Goal: Book appointment/travel/reservation

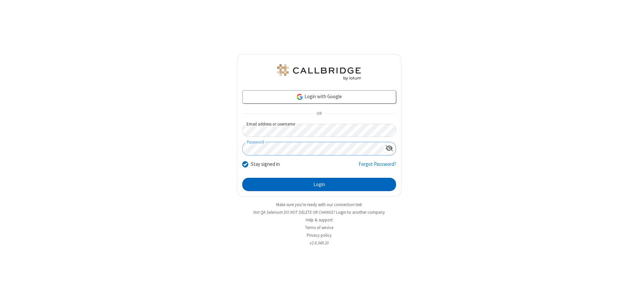
click at [319, 184] on button "Login" at bounding box center [319, 184] width 154 height 13
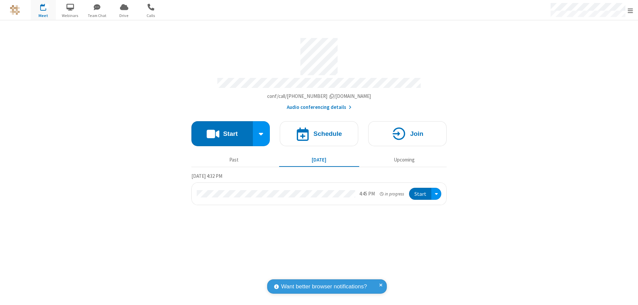
click at [631, 10] on span "Open menu" at bounding box center [630, 10] width 5 height 7
click at [43, 10] on span "button" at bounding box center [43, 6] width 25 height 11
click at [319, 130] on h4 "Schedule" at bounding box center [328, 133] width 29 height 6
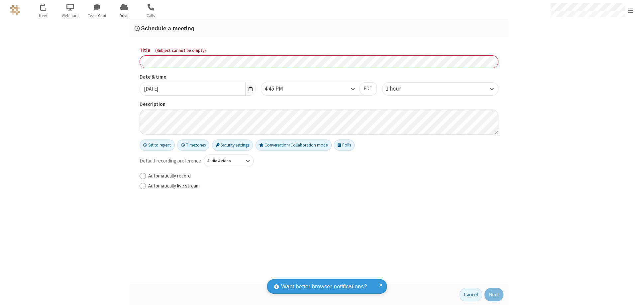
click at [319, 28] on h3 "Schedule a meeting" at bounding box center [319, 28] width 369 height 6
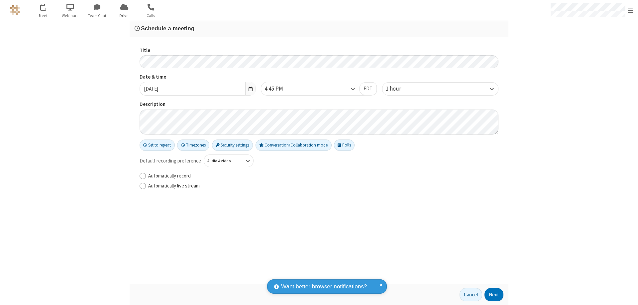
click at [494, 294] on button "Next" at bounding box center [494, 294] width 19 height 13
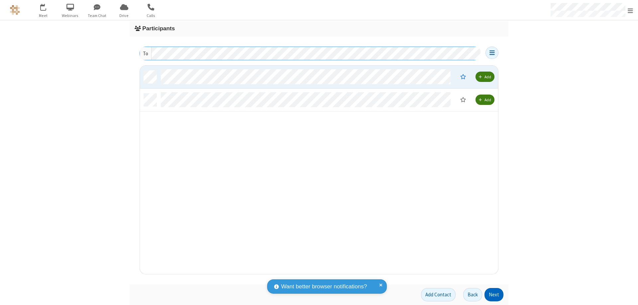
click at [494, 294] on button "Next" at bounding box center [494, 294] width 19 height 13
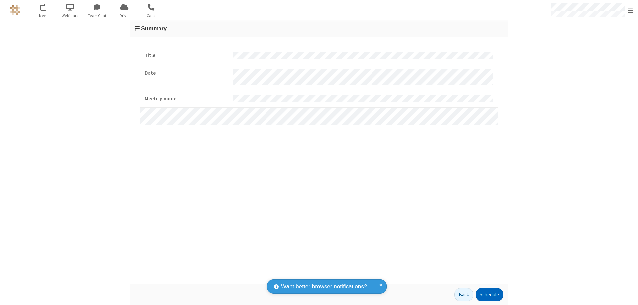
click at [489, 294] on button "Schedule" at bounding box center [490, 294] width 28 height 13
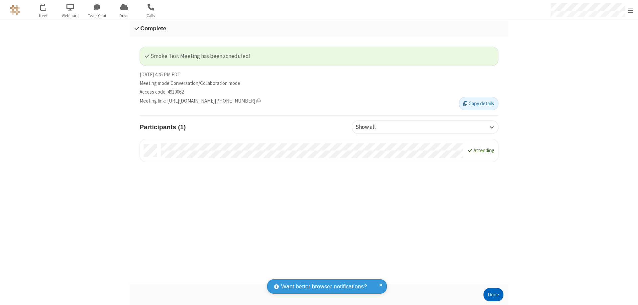
click at [494, 294] on button "Done" at bounding box center [494, 294] width 20 height 13
